Goal: Entertainment & Leisure: Consume media (video, audio)

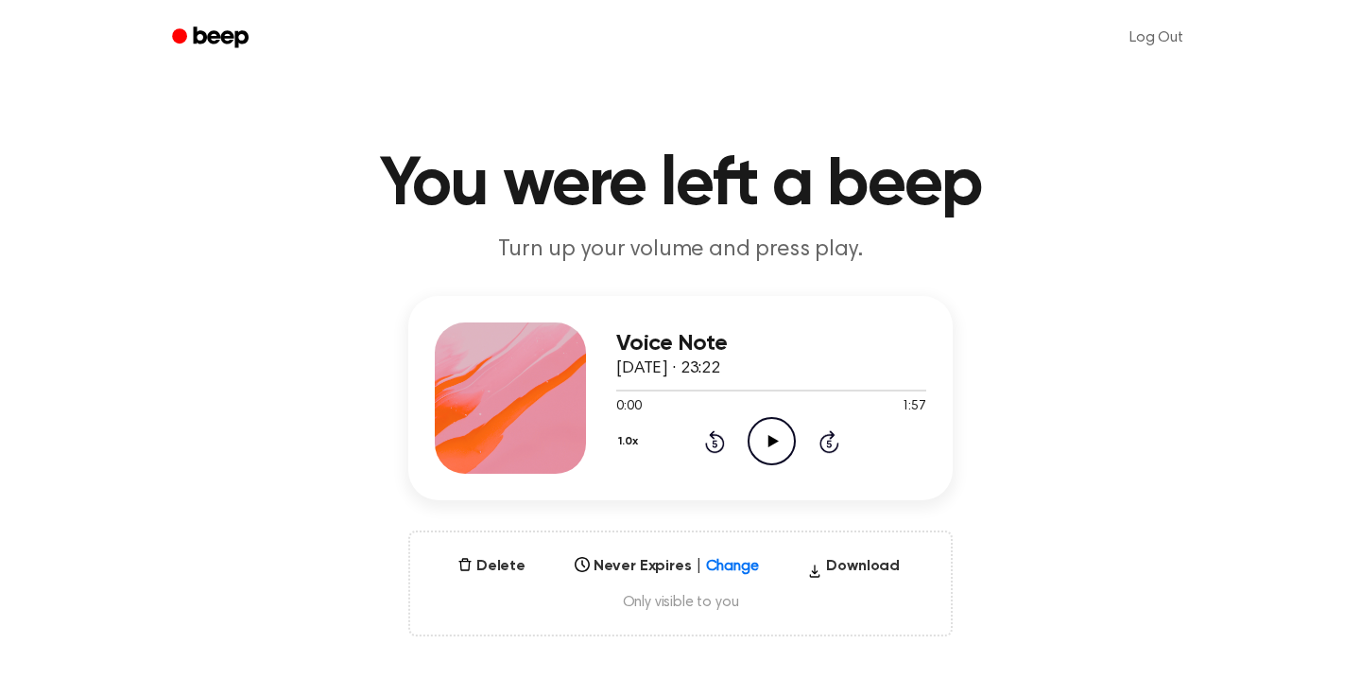
click at [776, 450] on icon "Play Audio" at bounding box center [772, 441] width 48 height 48
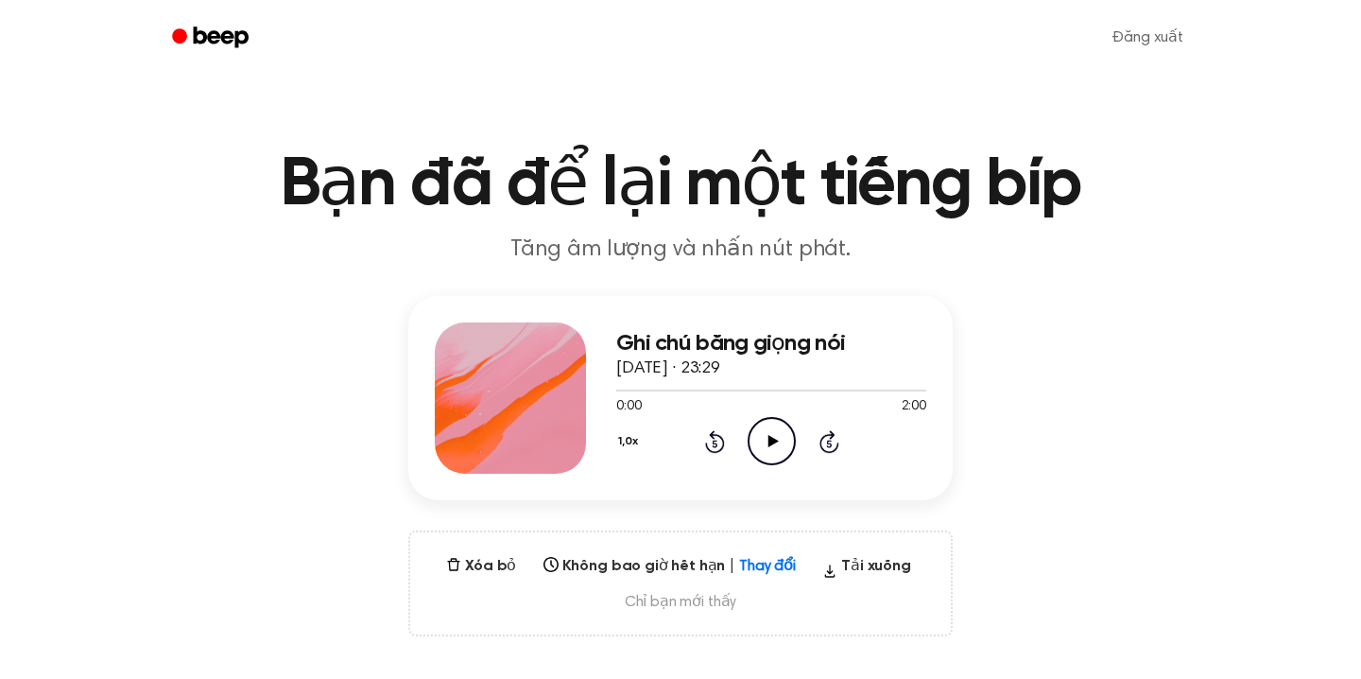
click at [773, 454] on icon "Play Audio" at bounding box center [772, 441] width 48 height 48
click at [1073, 321] on div "Ghi chú bằng giọng nói 18 tháng 9, 2025 · 23:29 0:01 2:00 Trình duyệt của bạn k…" at bounding box center [681, 466] width 1316 height 340
click at [754, 443] on icon "Pause Audio" at bounding box center [772, 441] width 48 height 48
click at [766, 451] on icon "Play Audio" at bounding box center [772, 441] width 48 height 48
click at [767, 437] on icon "Play Audio" at bounding box center [772, 441] width 48 height 48
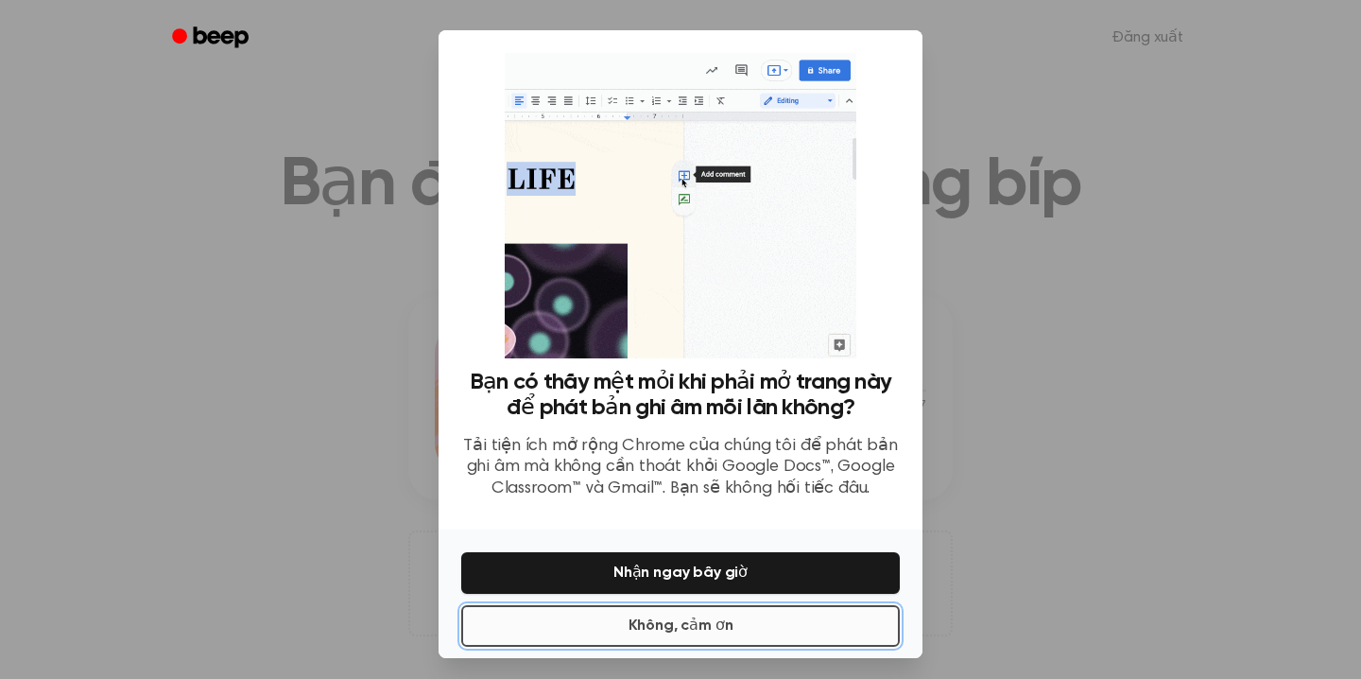
click at [726, 634] on font "Không, cảm ơn" at bounding box center [681, 626] width 105 height 23
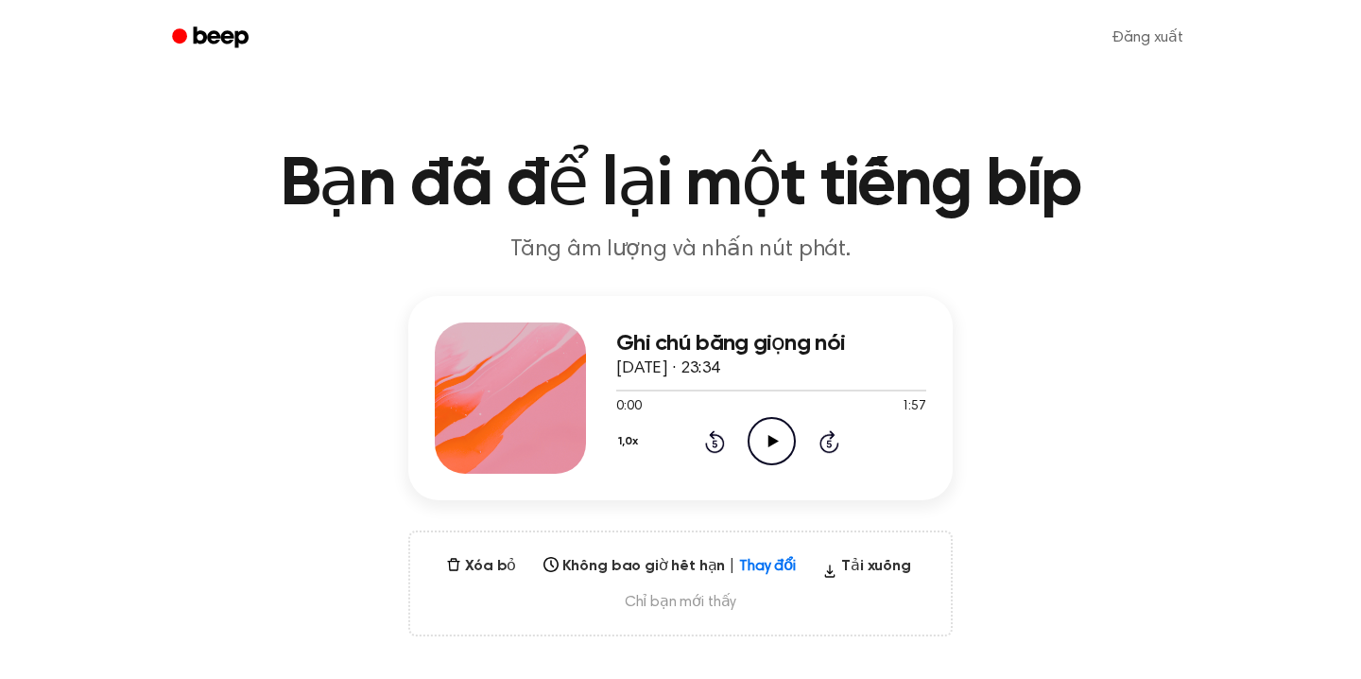
click at [759, 450] on icon "Play Audio" at bounding box center [772, 441] width 48 height 48
click at [766, 434] on icon "Pause Audio" at bounding box center [772, 441] width 48 height 48
click at [773, 438] on icon "Play Audio" at bounding box center [772, 441] width 48 height 48
click at [773, 438] on icon at bounding box center [772, 441] width 9 height 12
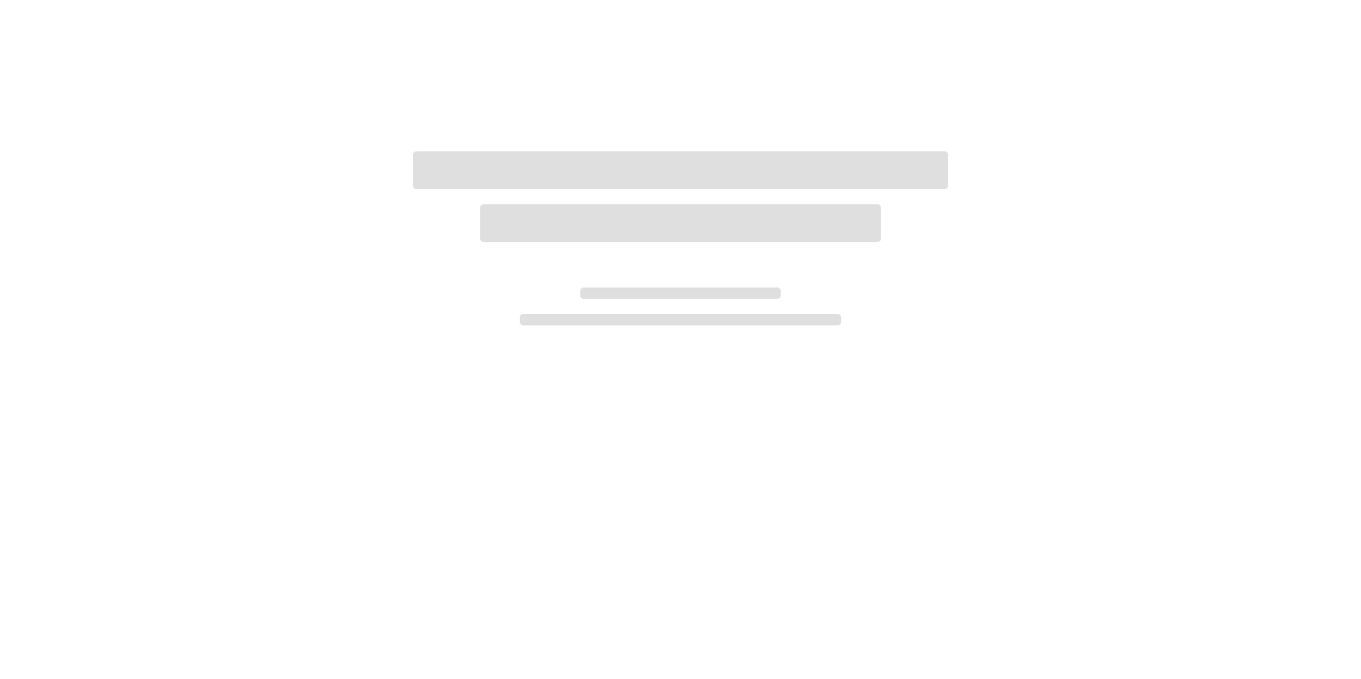
click at [865, 155] on div at bounding box center [680, 170] width 534 height 38
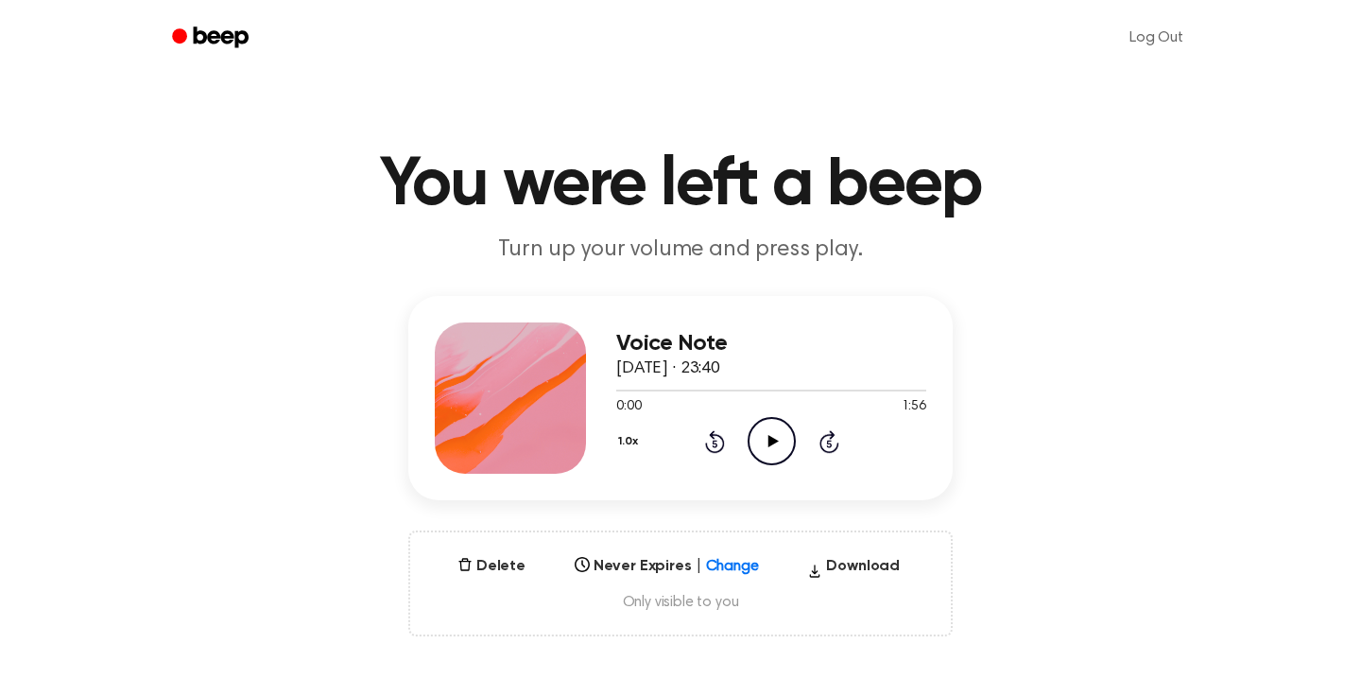
click at [785, 452] on icon "Play Audio" at bounding box center [772, 441] width 48 height 48
click at [771, 448] on icon "Pause Audio" at bounding box center [772, 441] width 48 height 48
click at [771, 448] on icon "Play Audio" at bounding box center [772, 441] width 48 height 48
click at [785, 446] on icon "Pause Audio" at bounding box center [772, 441] width 48 height 48
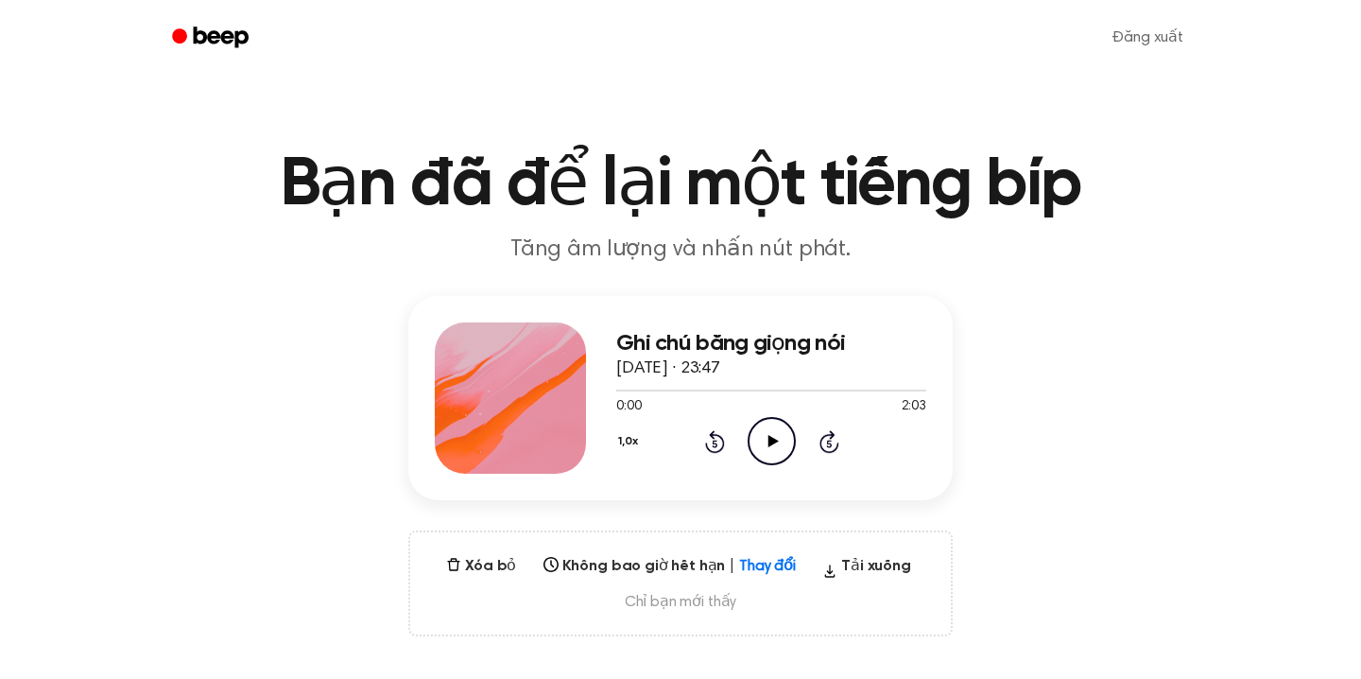
click at [776, 444] on icon "Play Audio" at bounding box center [772, 441] width 48 height 48
click at [730, 442] on div "1,0x Rewind 5 seconds Pause Audio Skip 5 seconds" at bounding box center [771, 441] width 310 height 48
click at [708, 443] on icon "Rewind 5 seconds" at bounding box center [714, 441] width 21 height 25
click at [722, 441] on icon at bounding box center [715, 441] width 20 height 23
click at [763, 439] on icon "Pause Audio" at bounding box center [772, 441] width 48 height 48
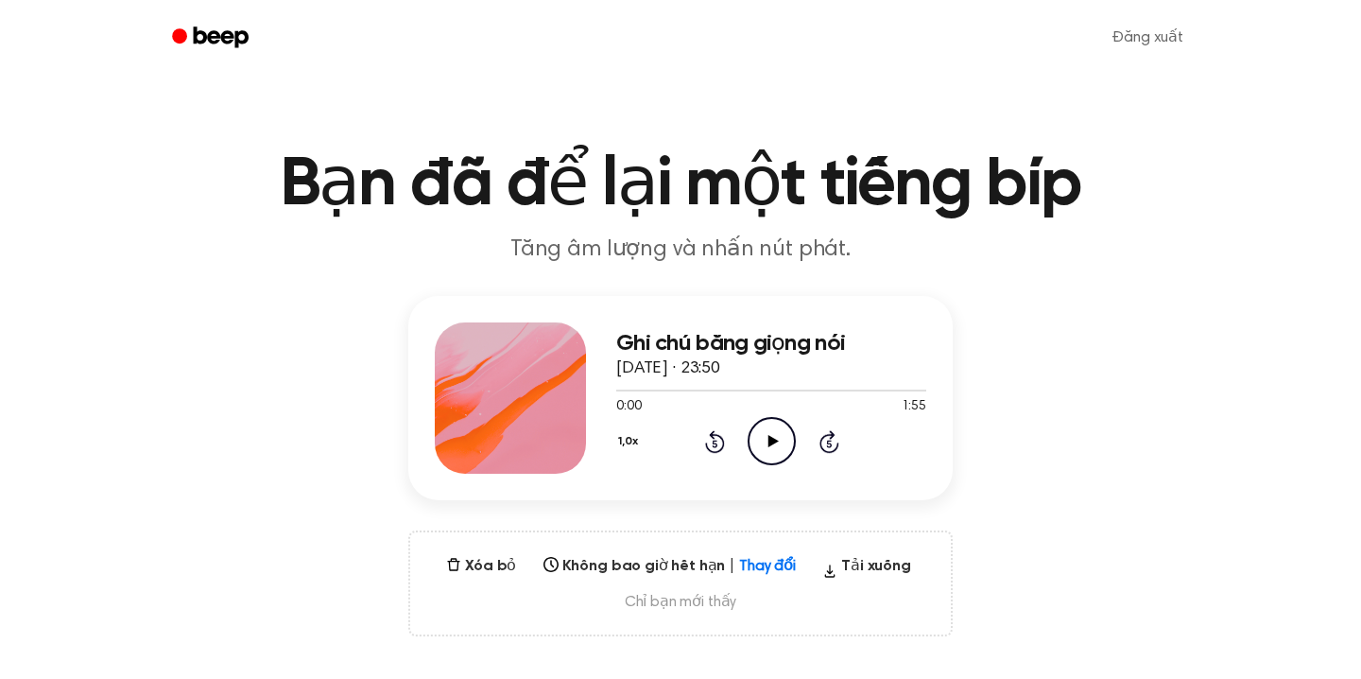
click at [771, 455] on icon "Play Audio" at bounding box center [772, 441] width 48 height 48
